Goal: Use online tool/utility: Use online tool/utility

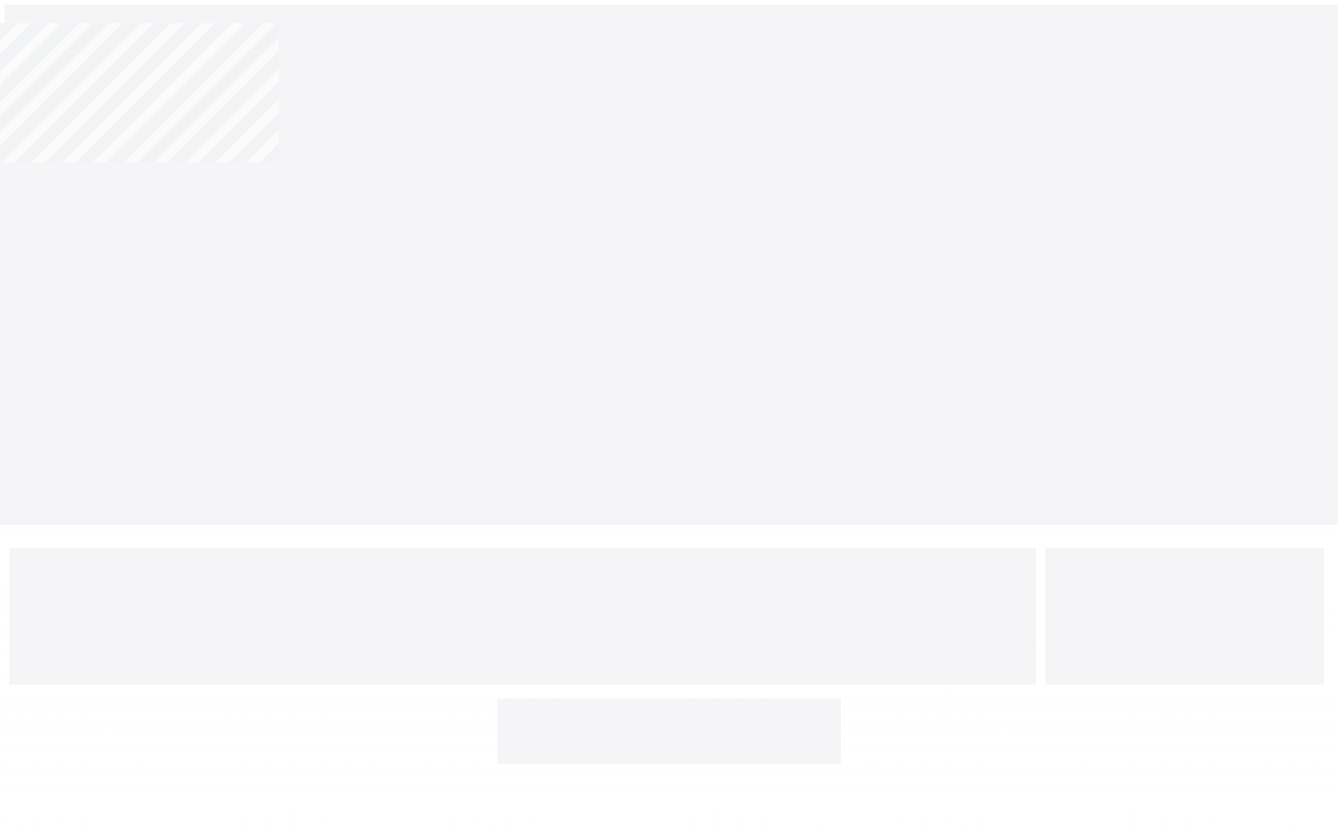
click at [609, 727] on input "text" at bounding box center [608, 726] width 204 height 37
type input "Borders"
click at [609, 727] on input "text" at bounding box center [608, 726] width 204 height 37
click at [720, 708] on input "Submit" at bounding box center [776, 726] width 112 height 37
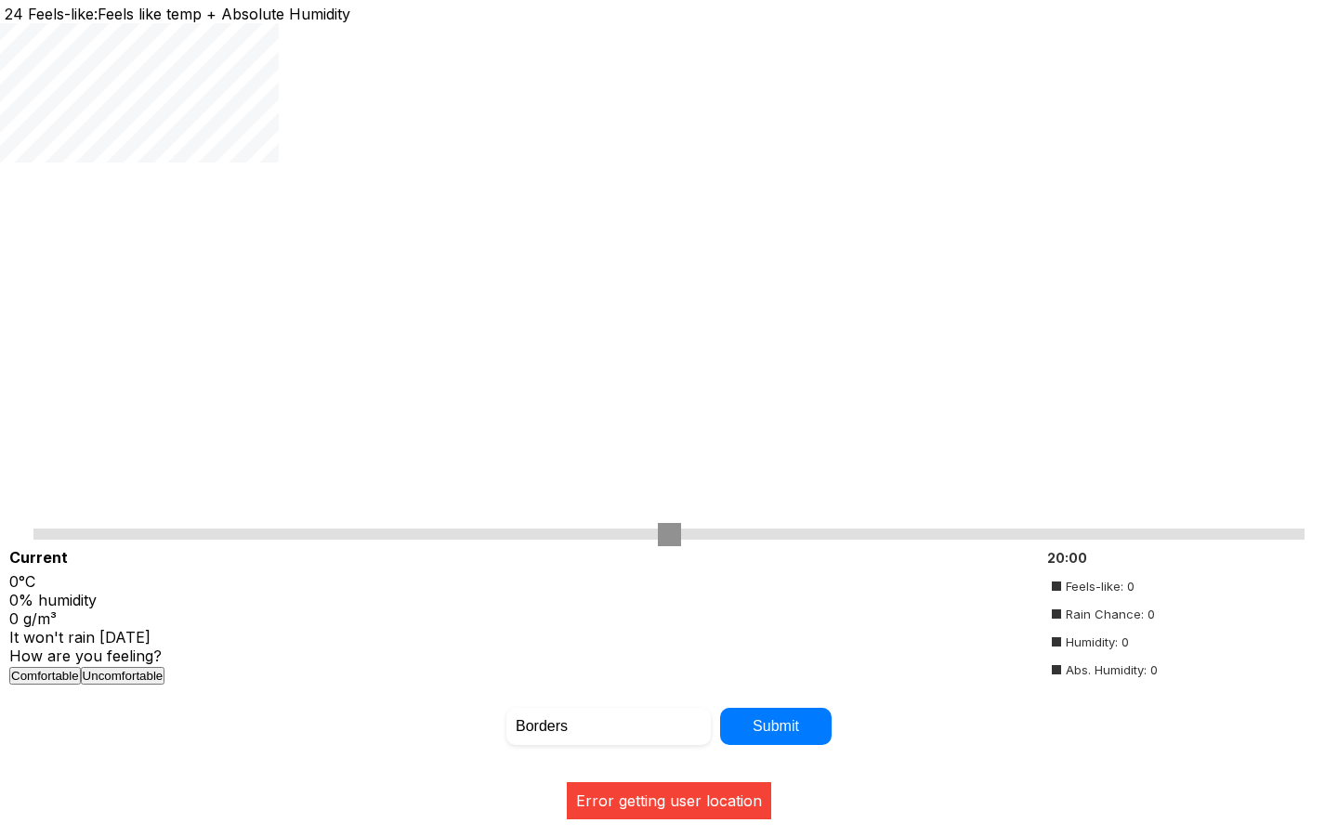
click at [609, 727] on input "Borders" at bounding box center [608, 726] width 204 height 37
type input "B"
click at [720, 708] on input "Submit" at bounding box center [776, 726] width 112 height 37
click at [609, 725] on input "Borders" at bounding box center [608, 726] width 204 height 37
type input "B"
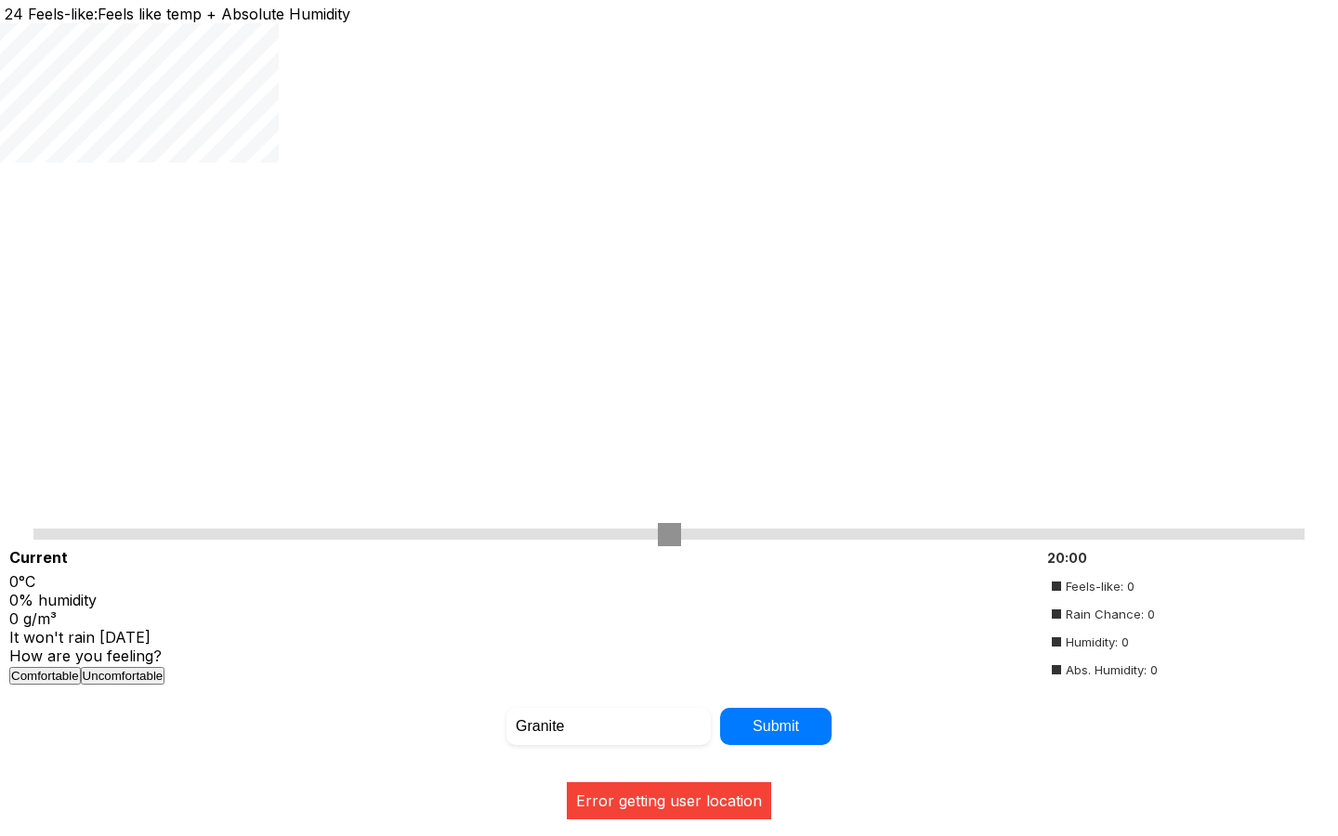
type input "Granite"
click at [609, 725] on input "text" at bounding box center [608, 726] width 204 height 37
type input "Borders"
click at [669, 532] on input "range" at bounding box center [668, 534] width 1271 height 11
type input "50"
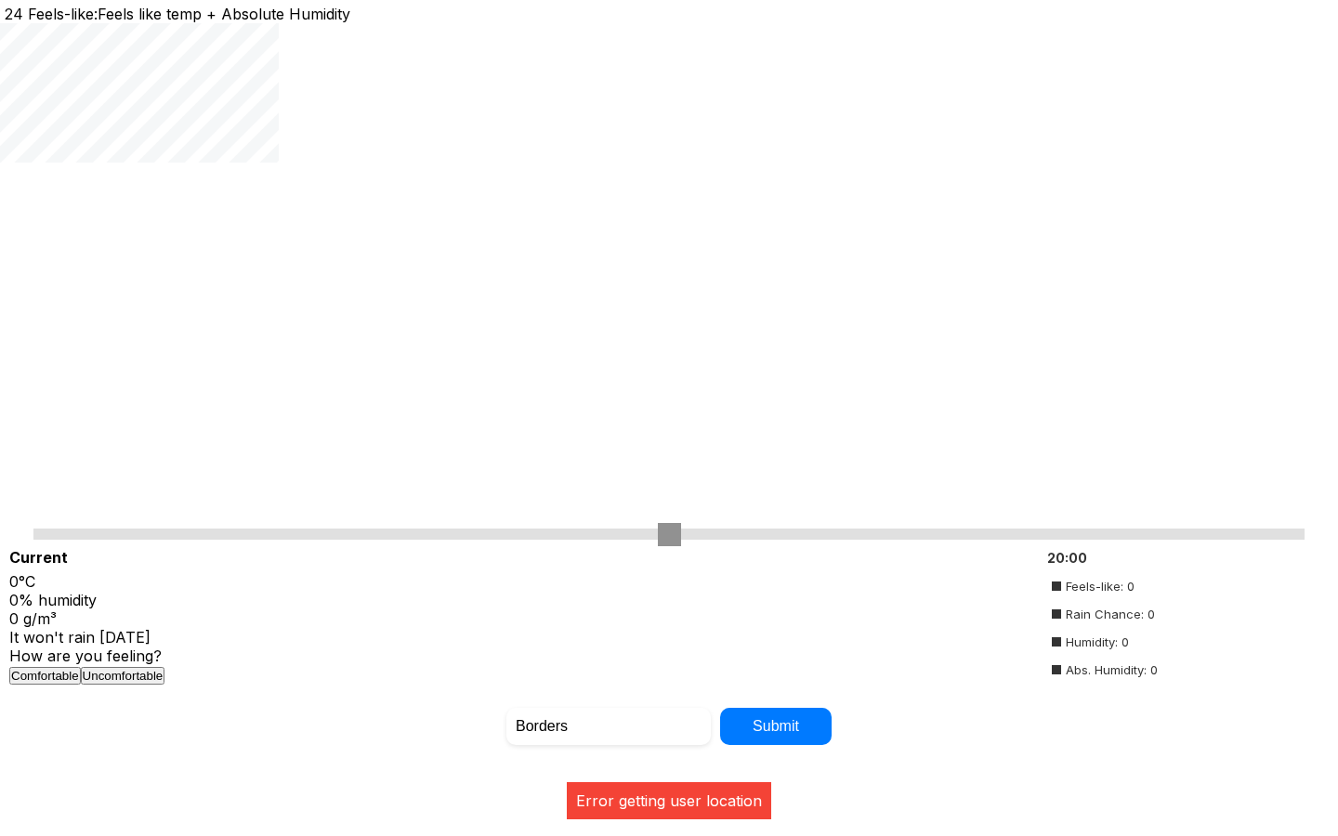
click at [609, 725] on input "Borders" at bounding box center [608, 726] width 204 height 37
type input "B"
type input "Granite"
click at [720, 708] on input "Submit" at bounding box center [776, 726] width 112 height 37
click at [669, 532] on input "range" at bounding box center [668, 534] width 1271 height 11
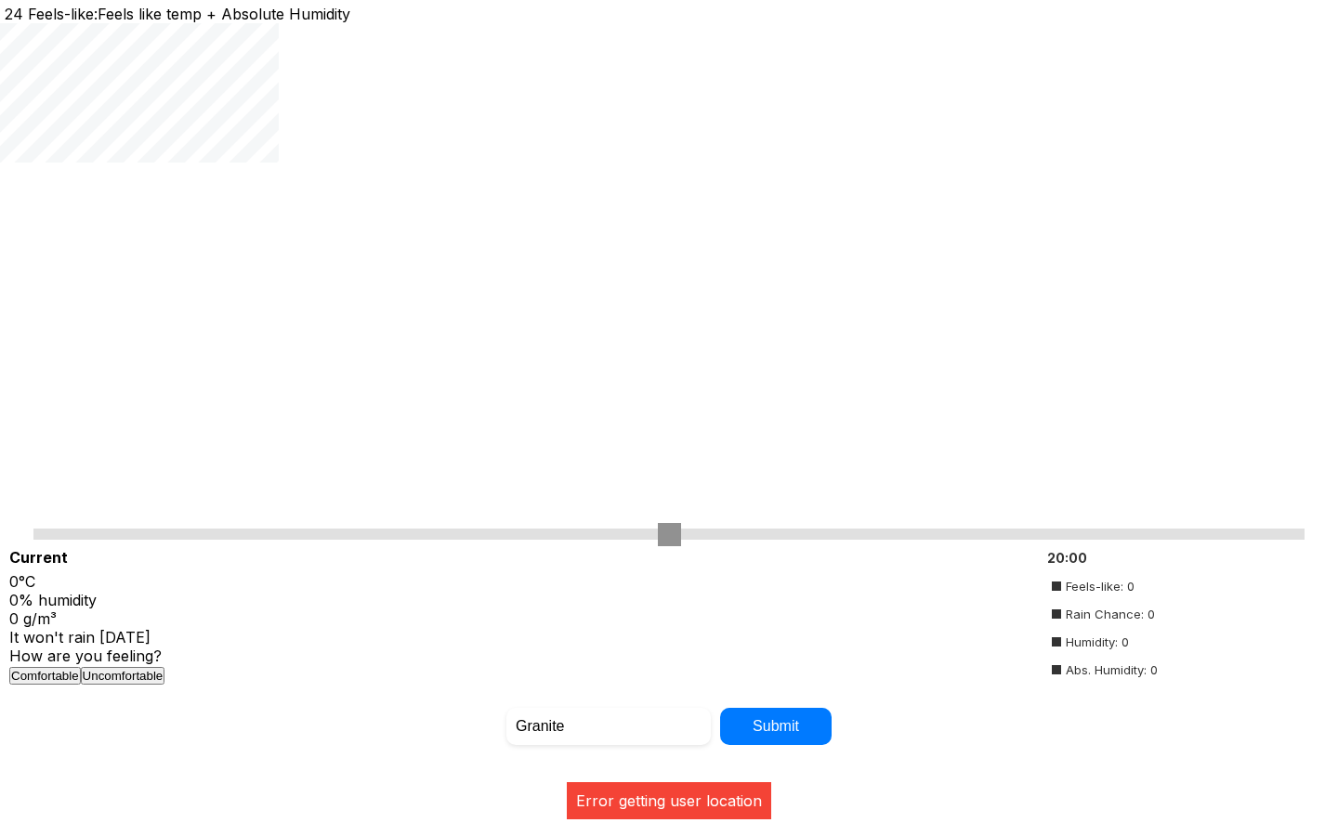
type input "50"
click at [609, 725] on input "Granite" at bounding box center [608, 726] width 204 height 37
type input "G"
type input "Granite"
click at [720, 708] on input "Submit" at bounding box center [776, 726] width 112 height 37
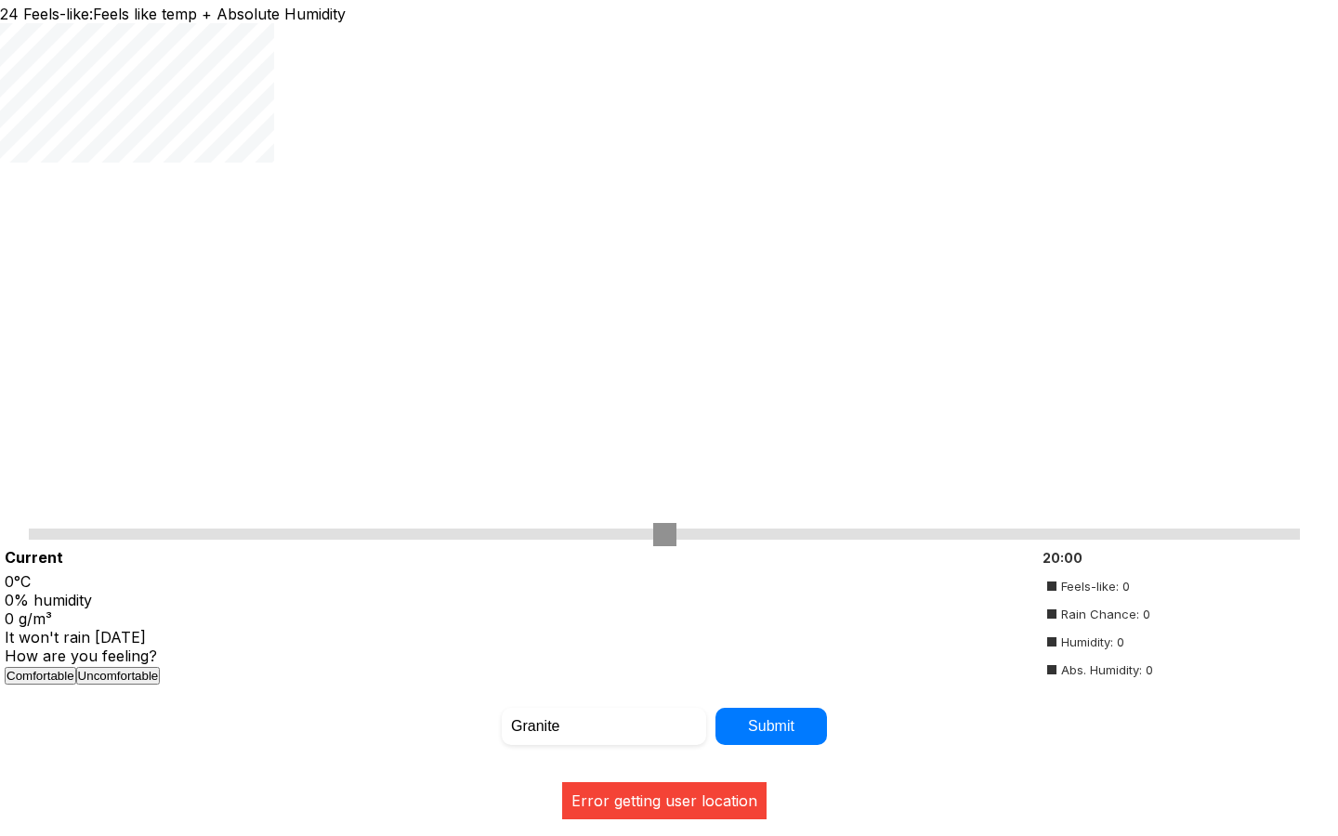
scroll to position [0, 5]
click at [774, 725] on input "Submit" at bounding box center [772, 726] width 112 height 37
click at [669, 532] on input "range" at bounding box center [668, 534] width 1271 height 11
type input "50"
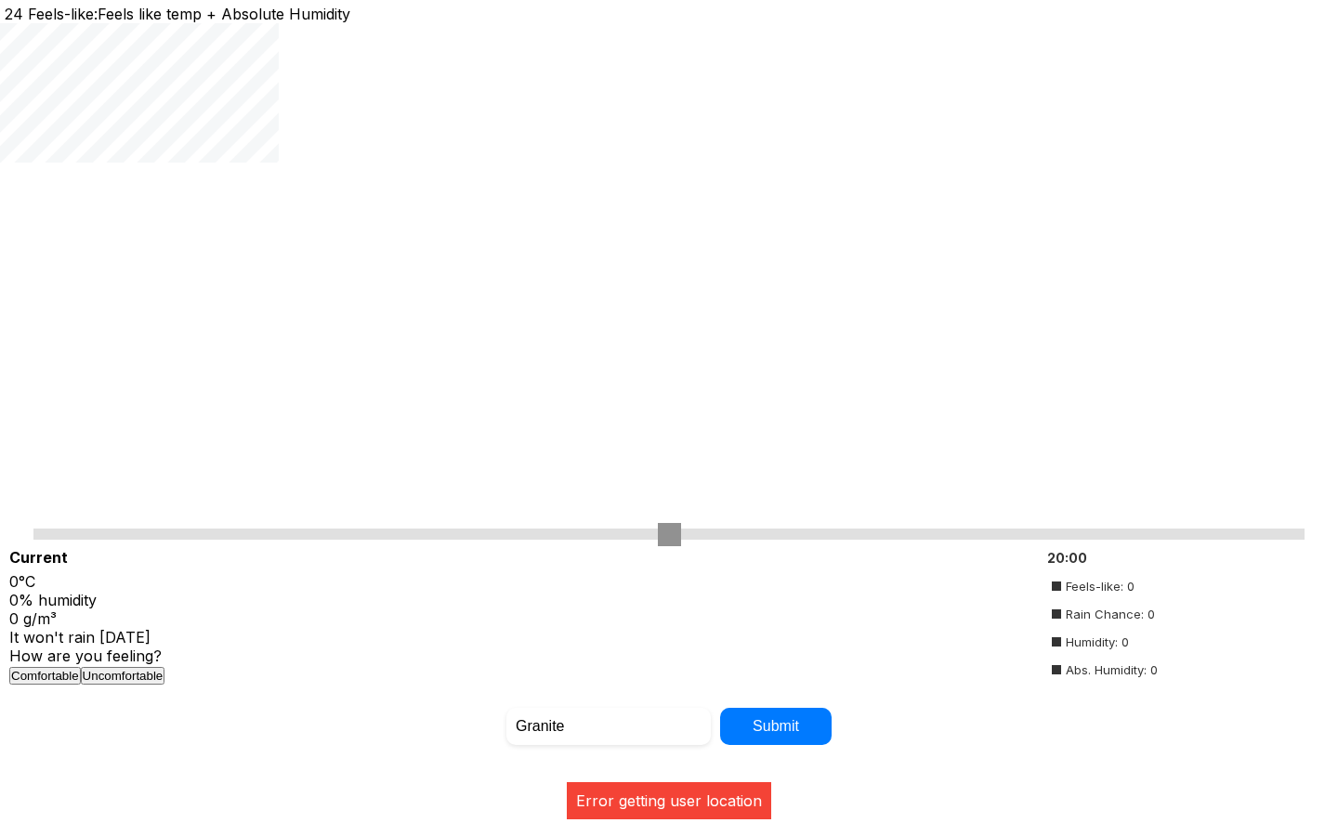
click at [609, 725] on input "Granite" at bounding box center [608, 726] width 204 height 37
type input "G"
type input "Granite"
click at [720, 708] on input "Submit" at bounding box center [776, 726] width 112 height 37
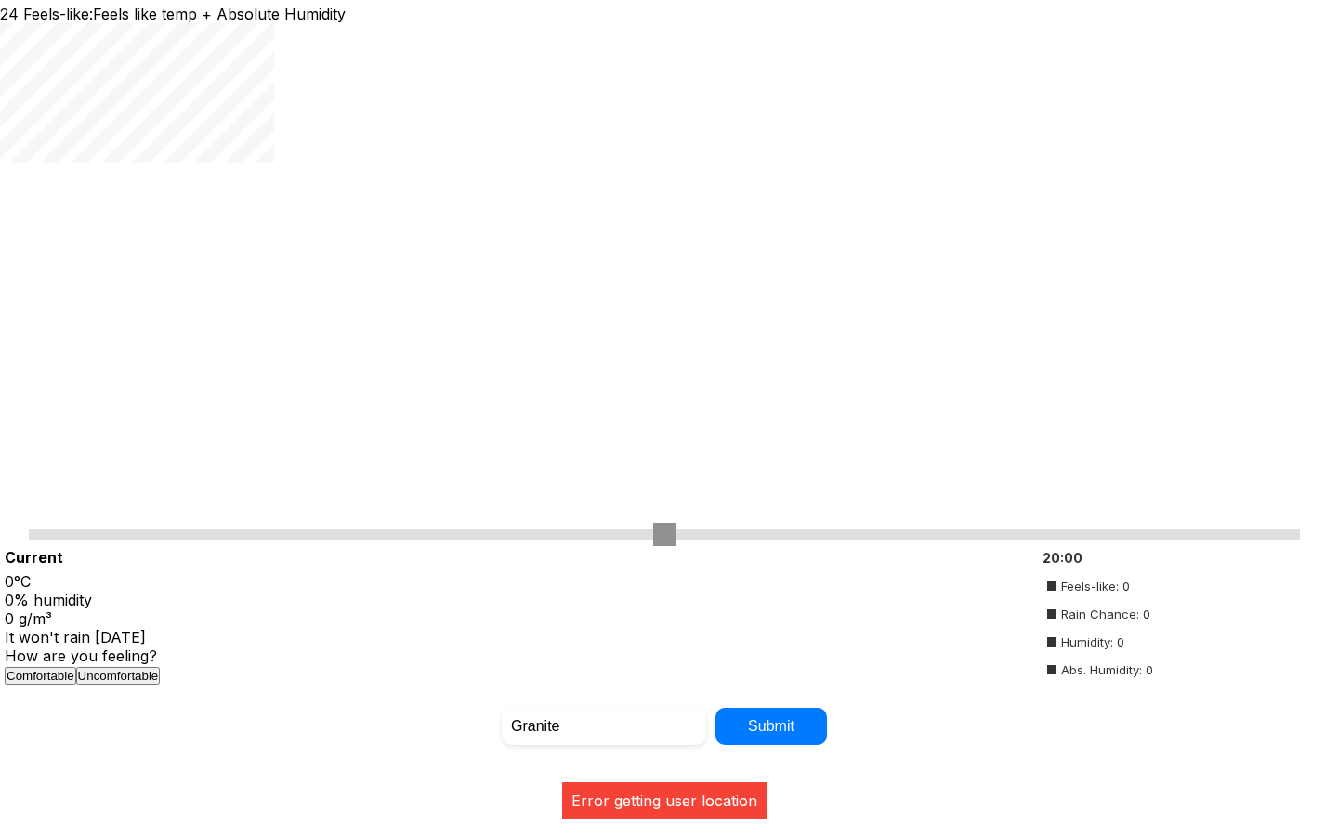
click at [774, 725] on input "Submit" at bounding box center [772, 726] width 112 height 37
click at [669, 532] on input "range" at bounding box center [668, 534] width 1271 height 11
type input "50"
click at [609, 725] on input "Granite" at bounding box center [608, 726] width 204 height 37
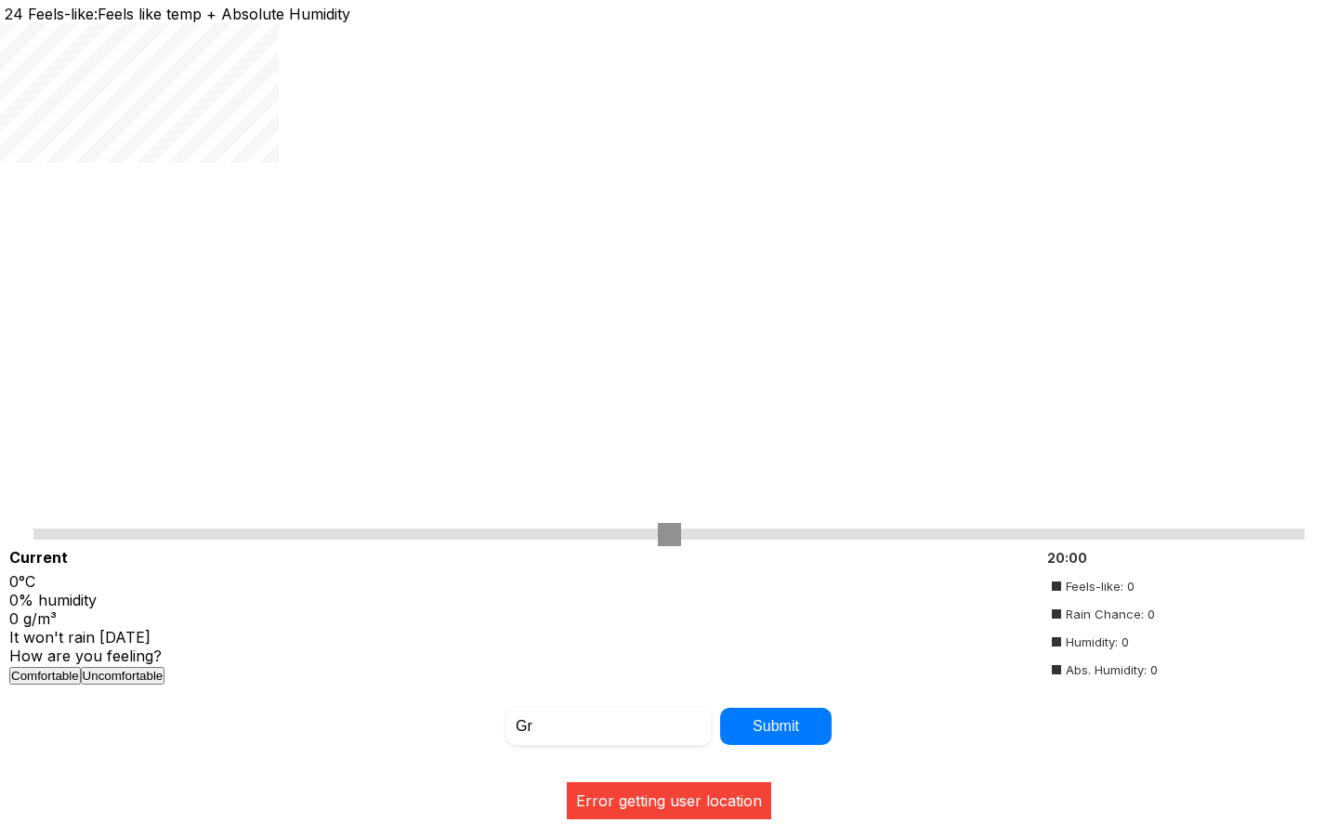
type input "G"
type input "Granite"
click at [720, 708] on input "Submit" at bounding box center [776, 726] width 112 height 37
click at [774, 725] on input "Submit" at bounding box center [772, 726] width 112 height 37
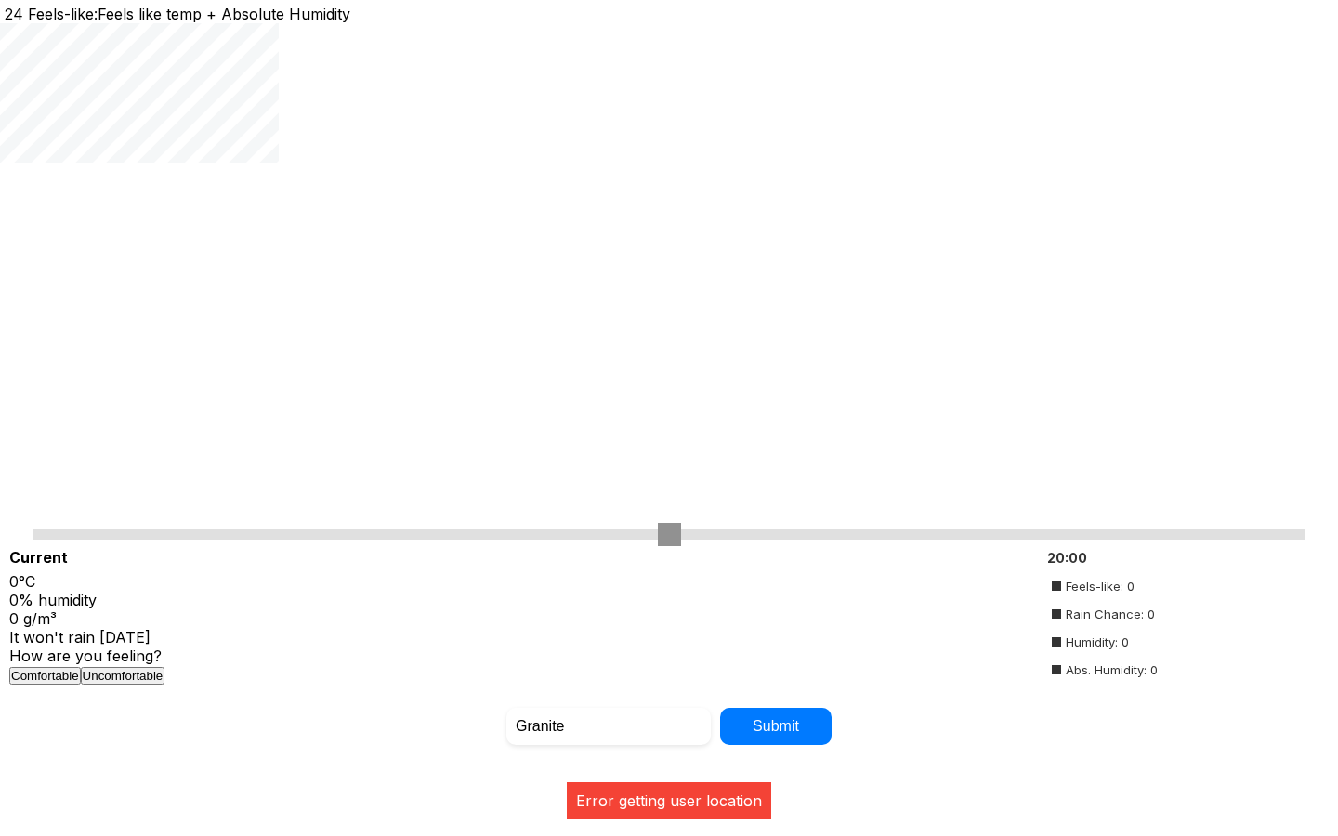
click at [669, 532] on input "range" at bounding box center [668, 534] width 1271 height 11
type input "50"
click at [609, 725] on input "Granite" at bounding box center [608, 726] width 204 height 37
type input "G"
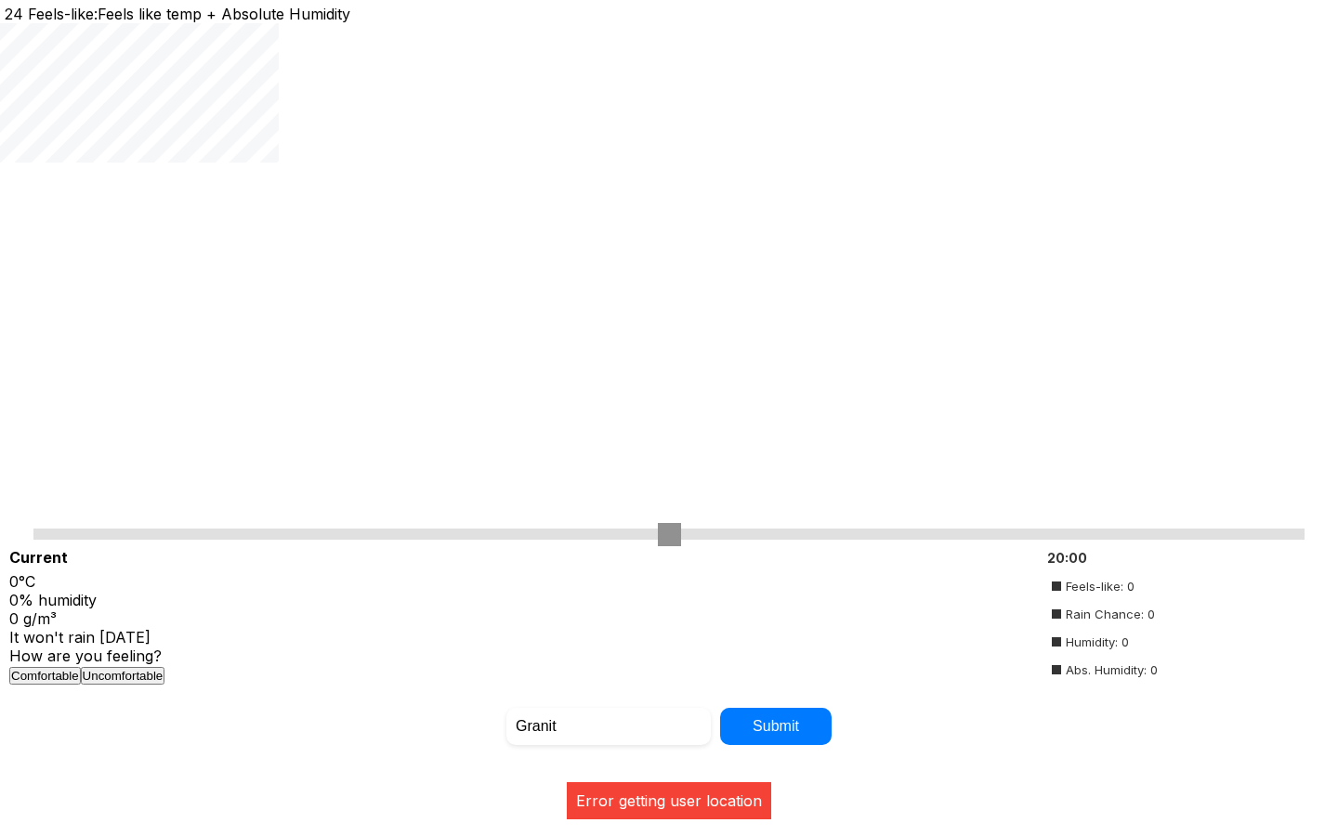
type input "Granite"
